Goal: Task Accomplishment & Management: Manage account settings

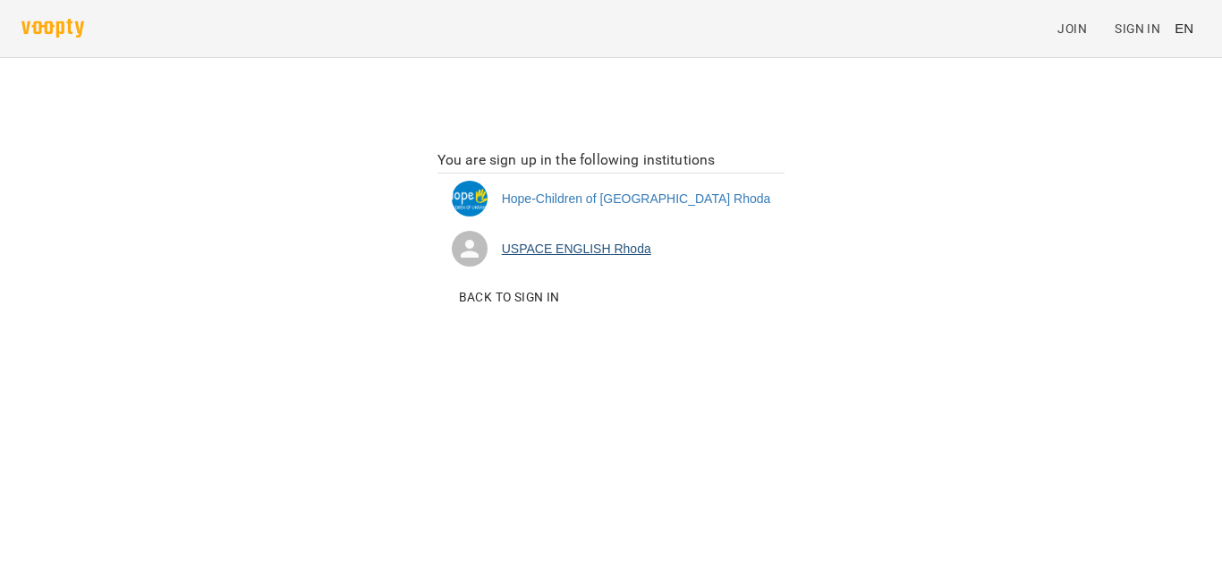
click at [607, 249] on li "USPACE ENGLISH Rhoda" at bounding box center [611, 249] width 348 height 50
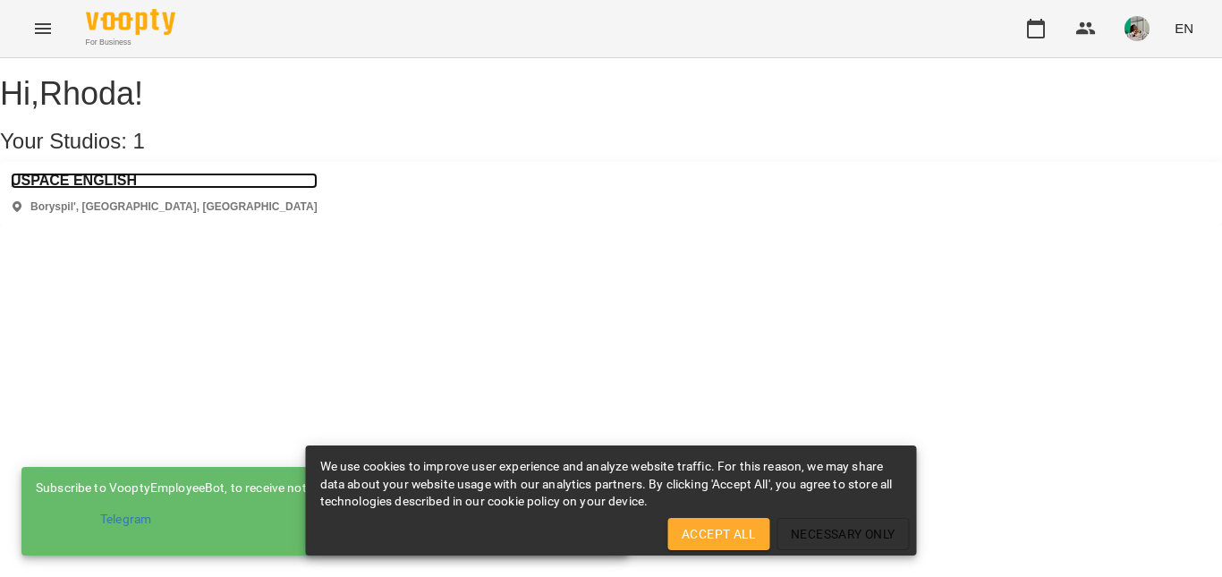
click at [112, 189] on h3 "USPACE ENGLISH" at bounding box center [164, 181] width 307 height 16
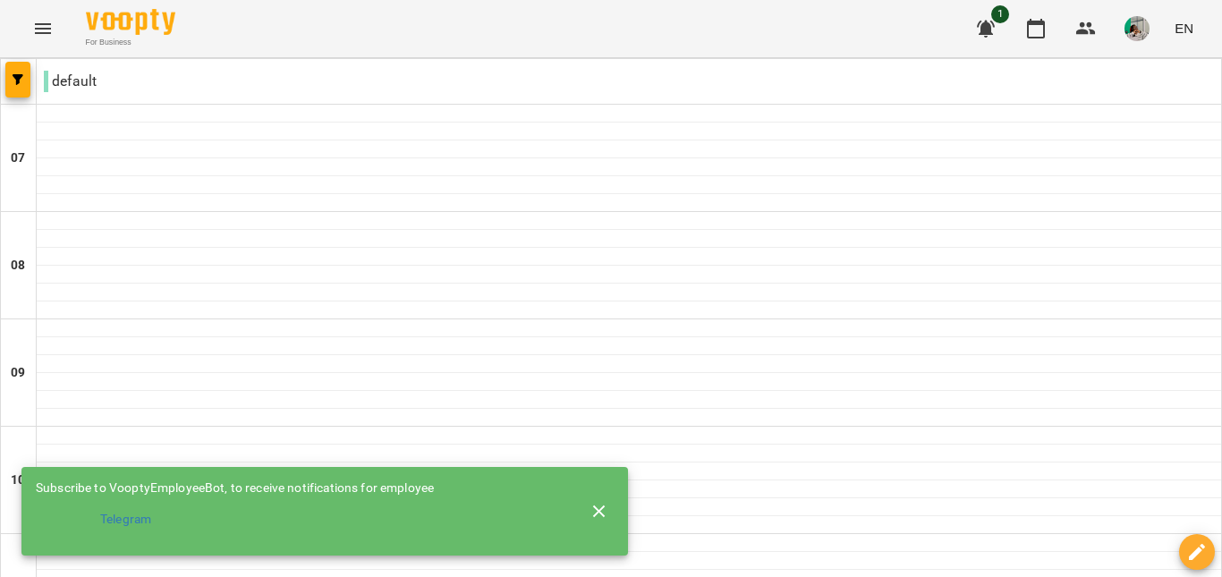
click at [609, 499] on button "button" at bounding box center [599, 511] width 43 height 43
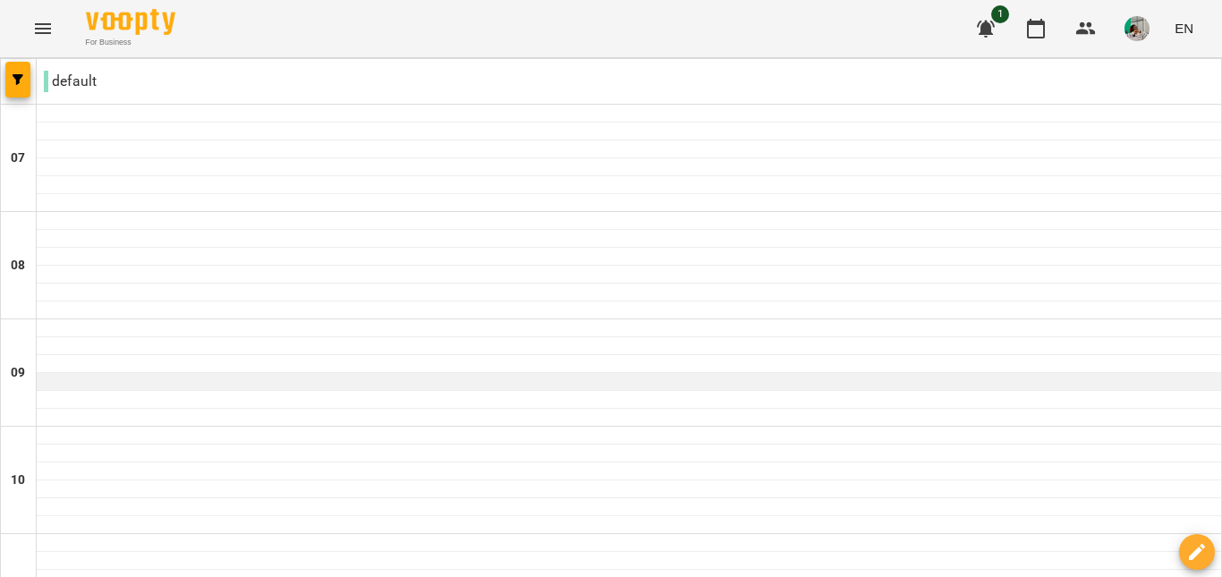
scroll to position [950, 0]
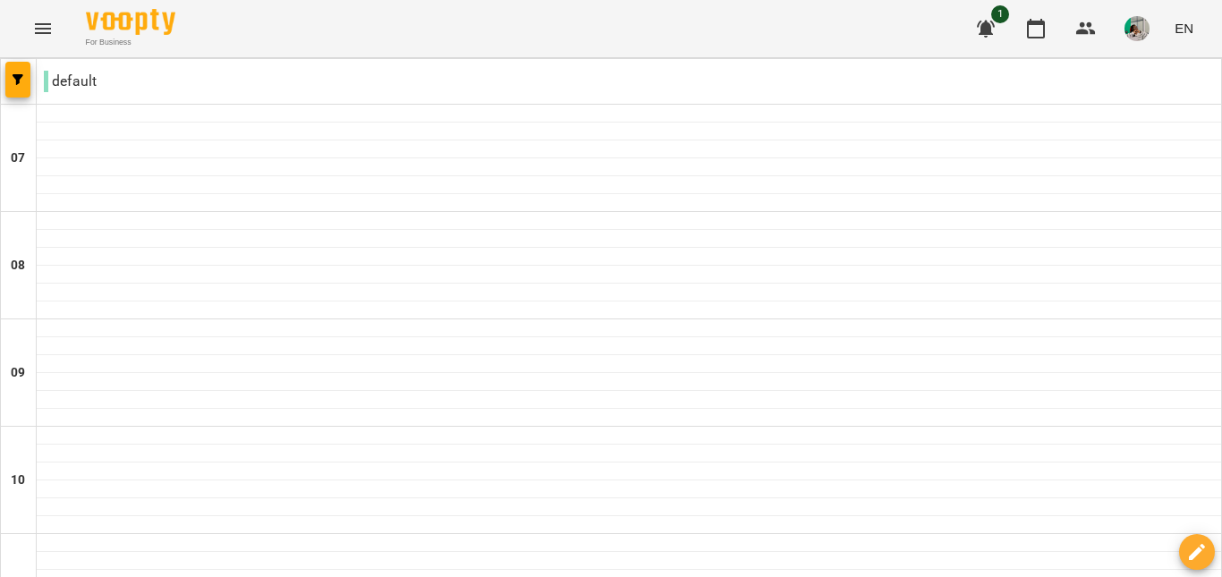
drag, startPoint x: 473, startPoint y: 255, endPoint x: 366, endPoint y: 247, distance: 107.7
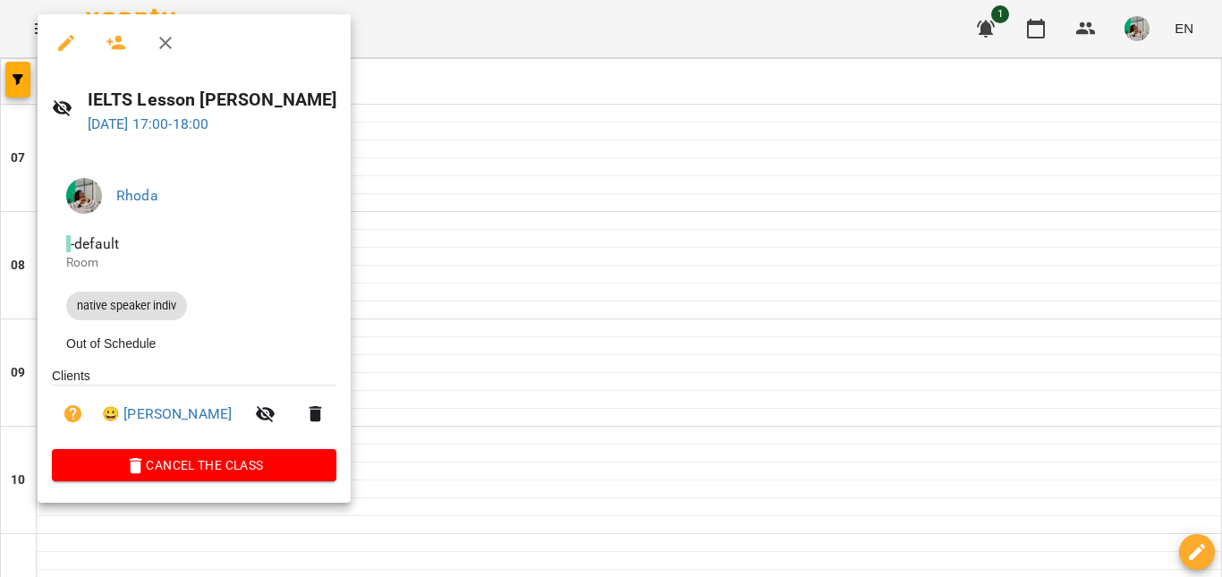
click at [310, 416] on icon "button" at bounding box center [316, 414] width 13 height 16
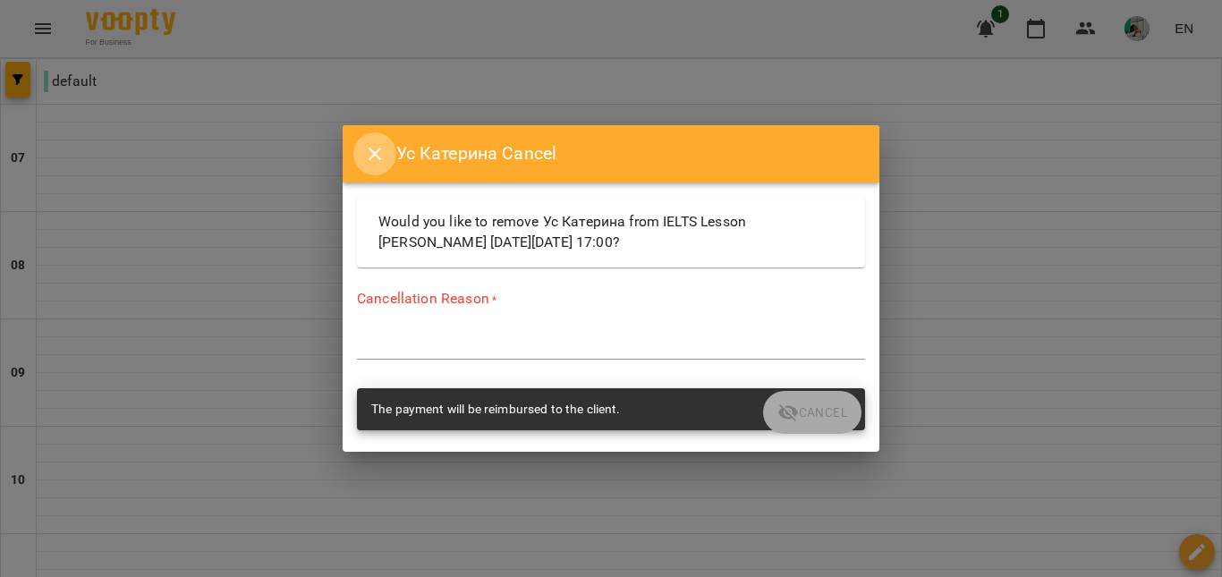
click at [362, 149] on button "Close" at bounding box center [374, 153] width 43 height 43
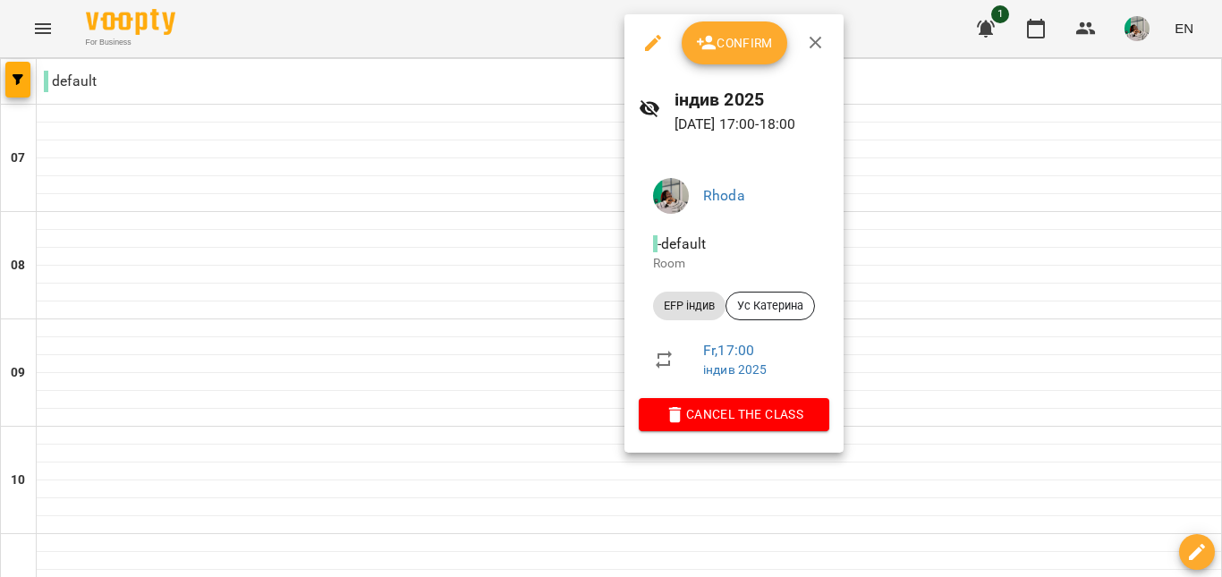
click at [501, 245] on div at bounding box center [611, 288] width 1222 height 577
